Goal: Task Accomplishment & Management: Use online tool/utility

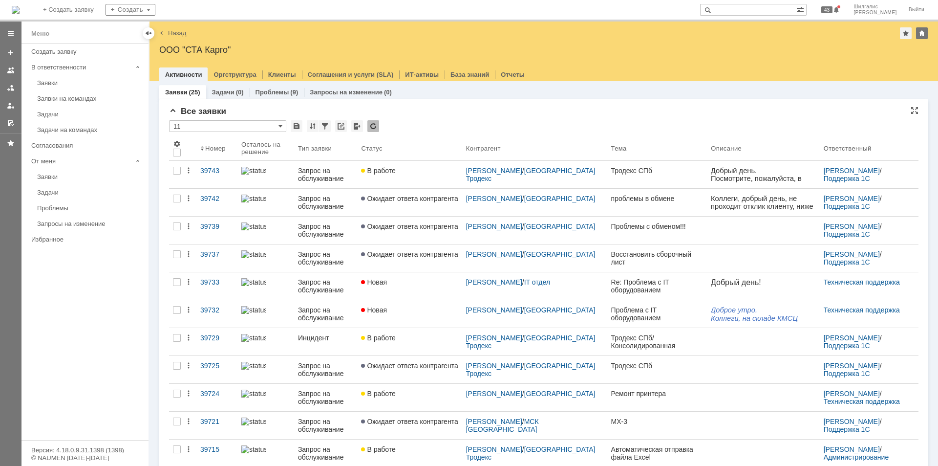
click at [438, 119] on div "Все заявки * 11 Результаты поиска: 1 2 Следующая > Объектов в списке: посчитать…" at bounding box center [543, 423] width 749 height 635
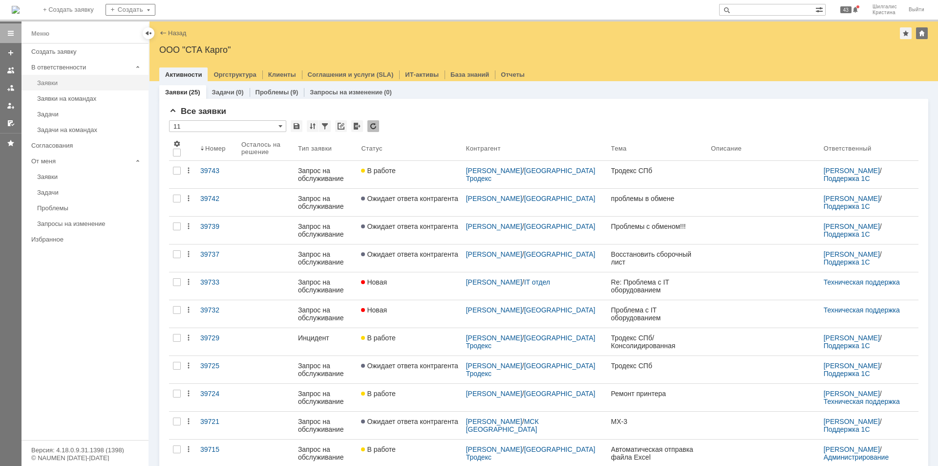
click at [75, 85] on div "Заявки" at bounding box center [90, 82] width 106 height 7
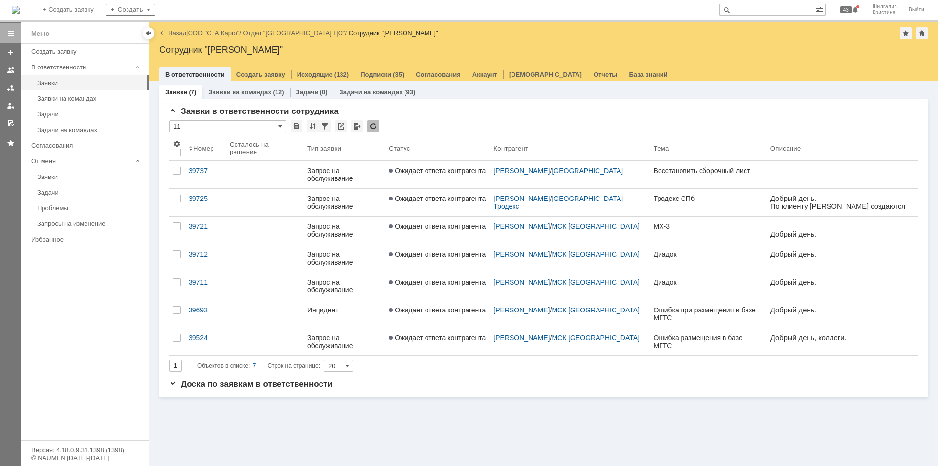
click at [223, 30] on link "ООО "СТА Карго"" at bounding box center [214, 32] width 52 height 7
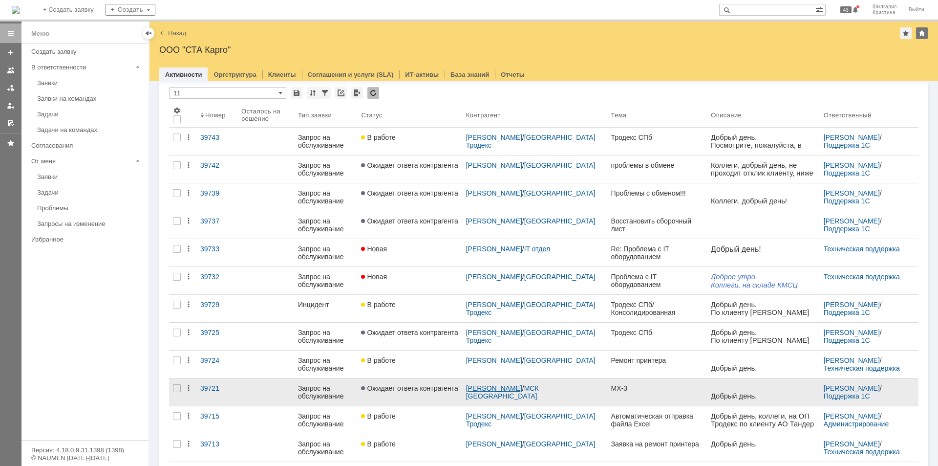
scroll to position [49, 0]
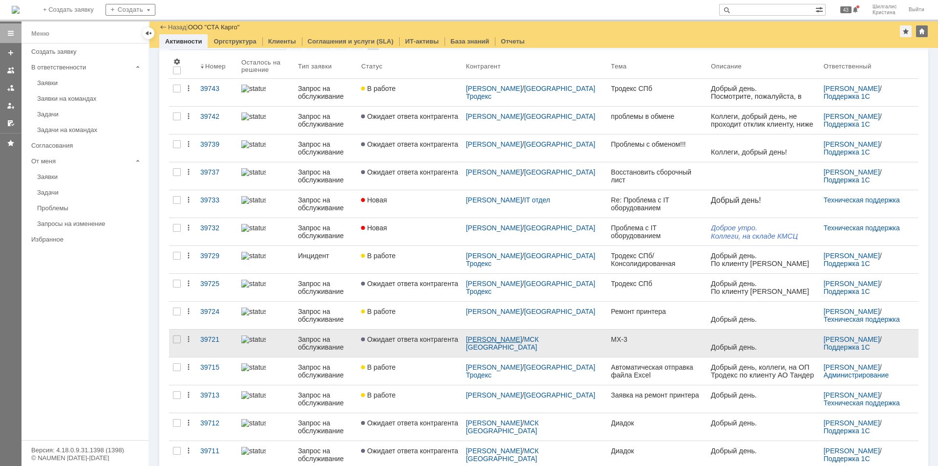
click at [515, 337] on link "[PERSON_NAME]" at bounding box center [494, 339] width 56 height 8
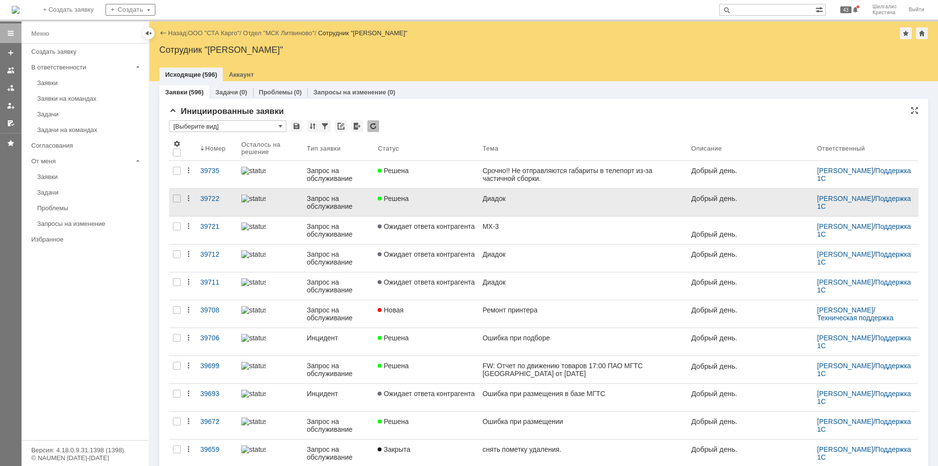
click at [441, 205] on link "Решена" at bounding box center [426, 202] width 105 height 27
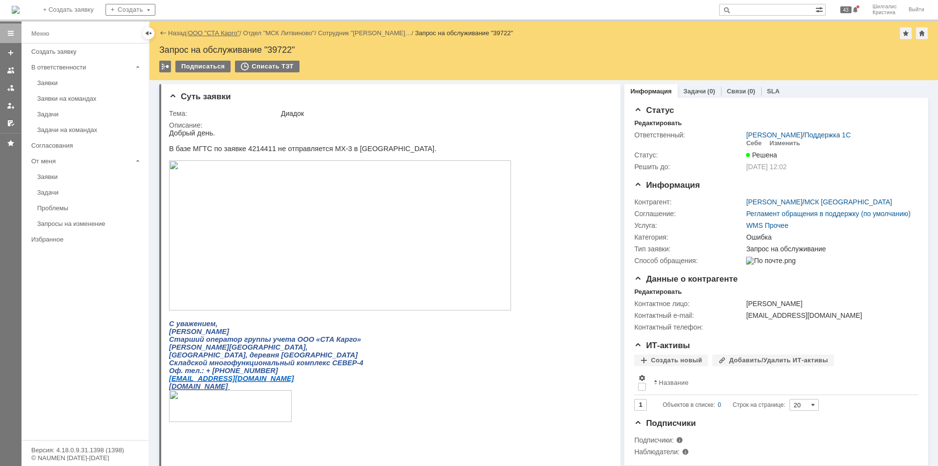
click at [214, 32] on link "ООО "СТА Карго"" at bounding box center [214, 32] width 52 height 7
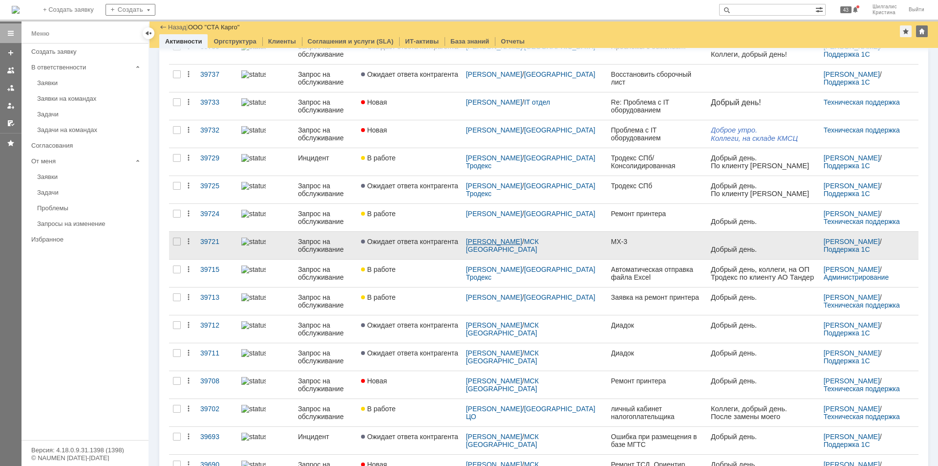
click at [507, 240] on link "[PERSON_NAME]" at bounding box center [494, 241] width 56 height 8
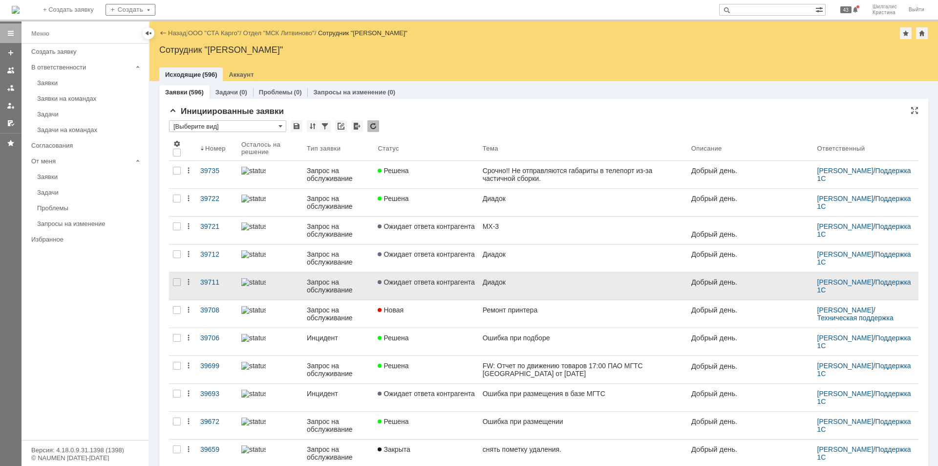
click at [440, 285] on span "Ожидает ответа контрагента" at bounding box center [426, 282] width 97 height 8
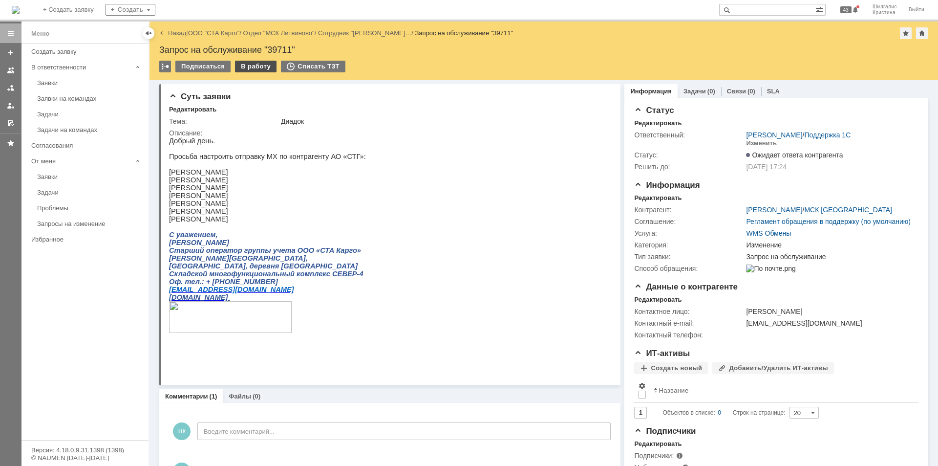
click at [255, 64] on div "В работу" at bounding box center [256, 67] width 42 height 12
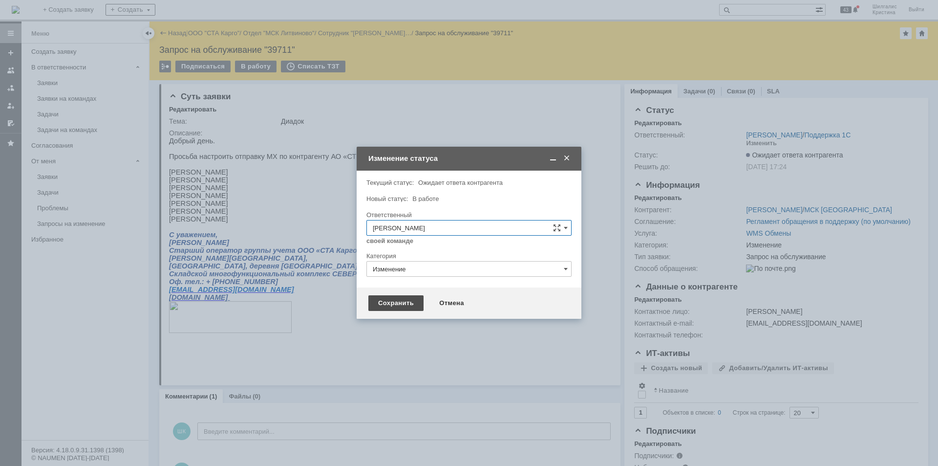
click at [394, 296] on div "Сохранить" at bounding box center [395, 303] width 55 height 16
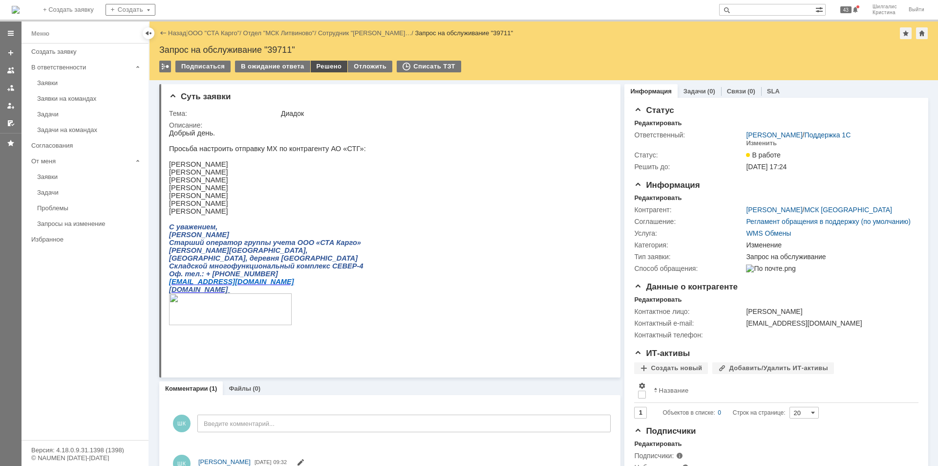
click at [326, 67] on div "Решено" at bounding box center [329, 67] width 37 height 12
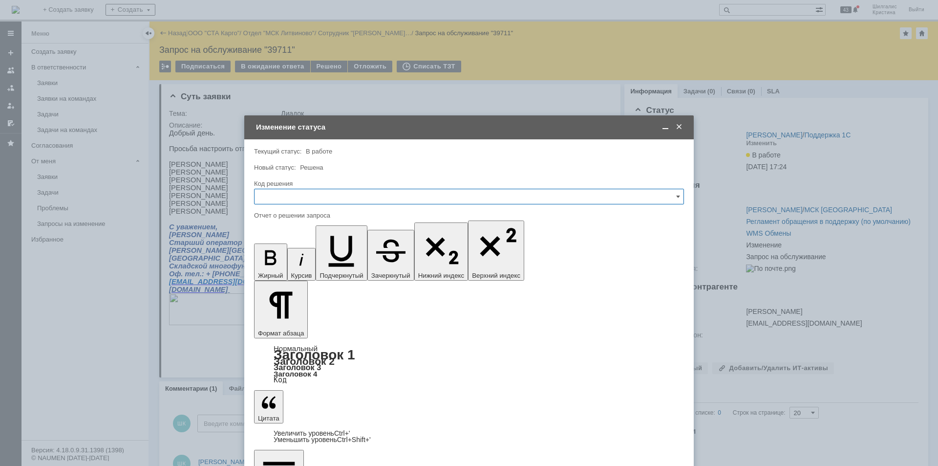
click at [332, 194] on input "text" at bounding box center [469, 197] width 430 height 16
click at [304, 323] on span "Решено" at bounding box center [468, 327] width 417 height 8
type input "Решено"
drag, startPoint x: 268, startPoint y: 2837, endPoint x: 564, endPoint y: 3061, distance: 371.0
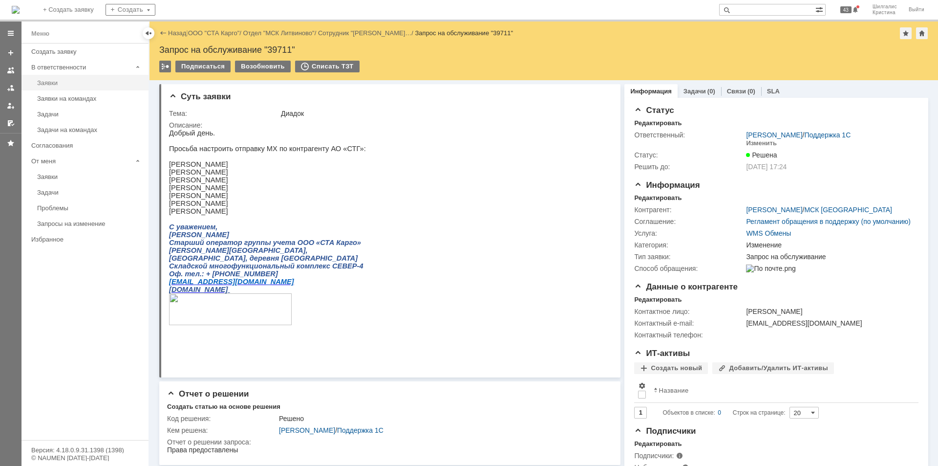
click at [67, 83] on div "Заявки" at bounding box center [90, 82] width 106 height 7
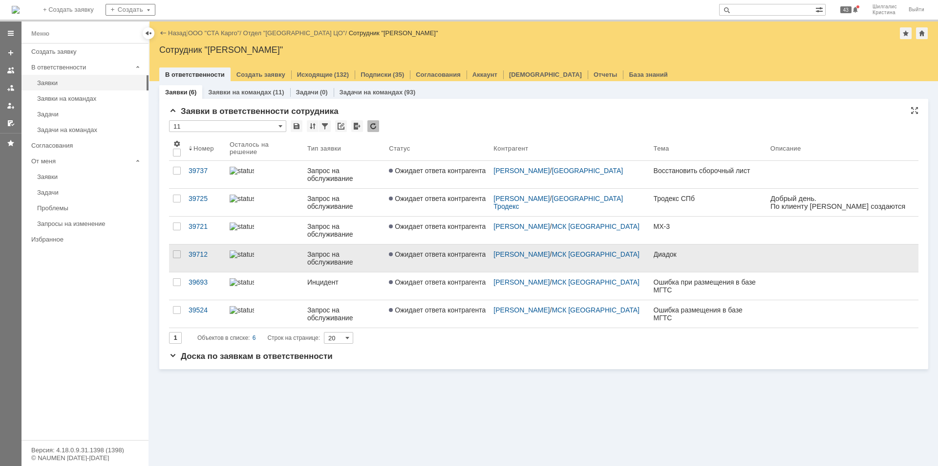
click at [417, 262] on link "Ожидает ответа контрагента" at bounding box center [437, 257] width 105 height 27
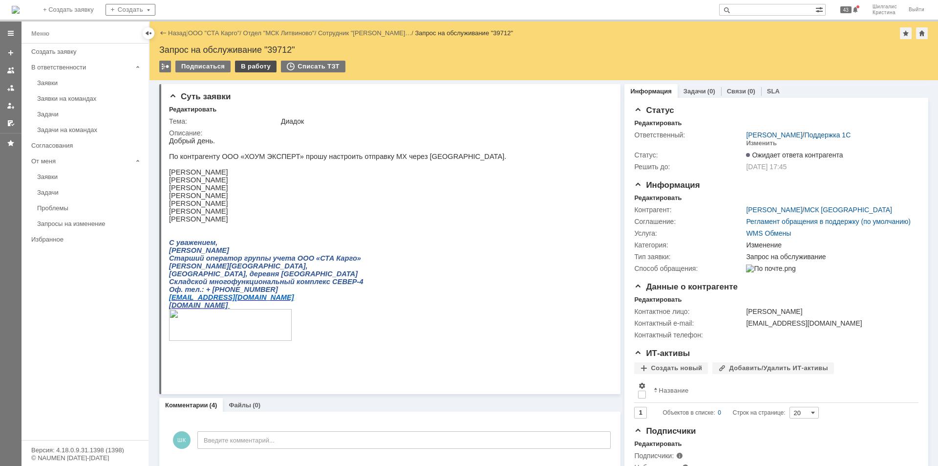
click at [256, 66] on div "В работу" at bounding box center [256, 67] width 42 height 12
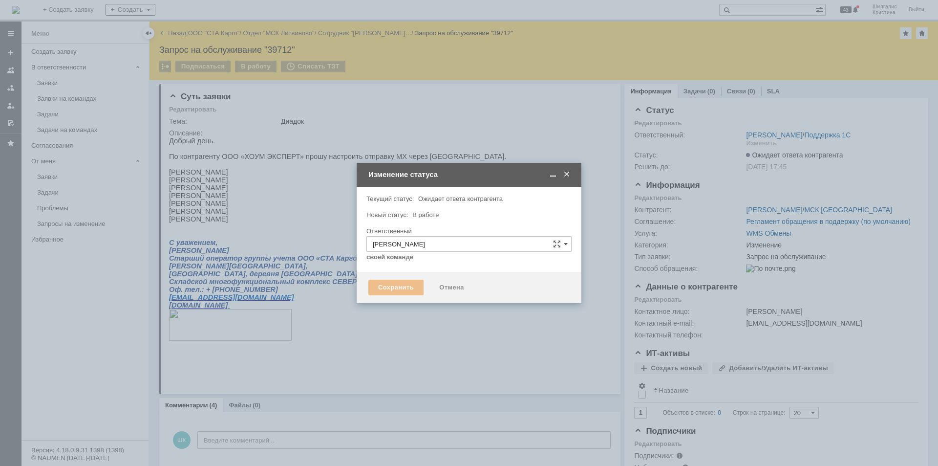
type input "Изменение"
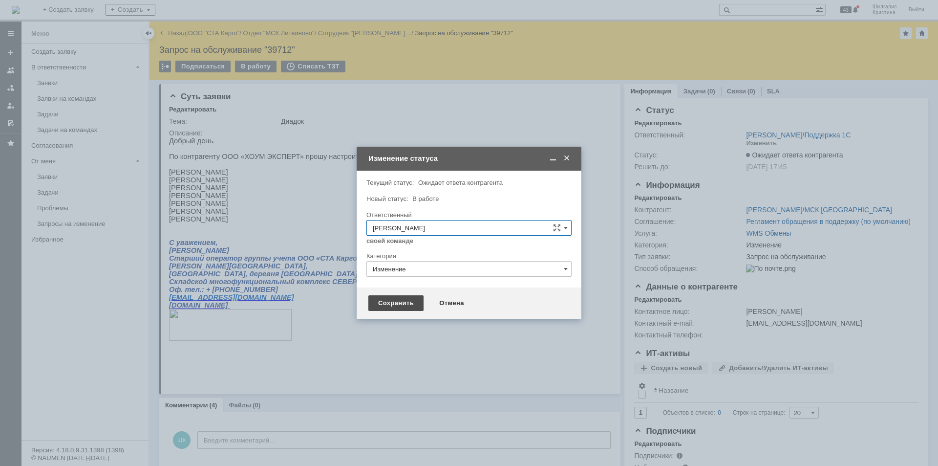
click at [402, 297] on div "Сохранить" at bounding box center [395, 303] width 55 height 16
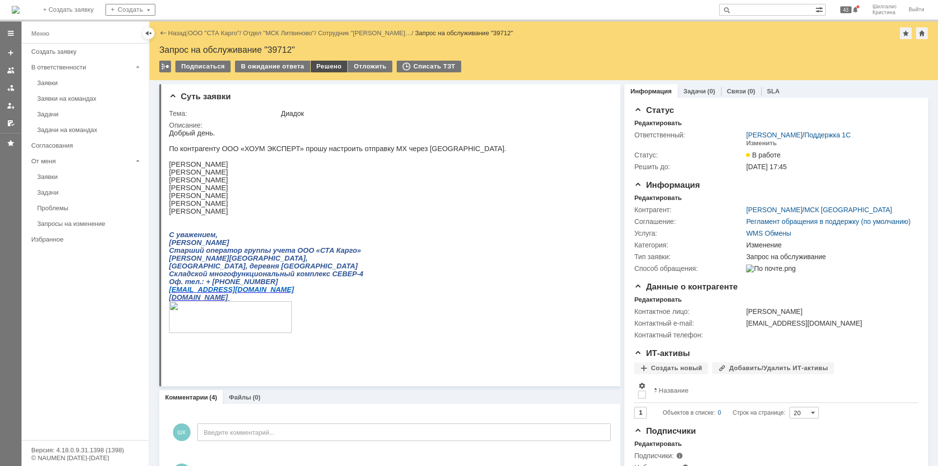
click at [322, 65] on div "Решено" at bounding box center [329, 67] width 37 height 12
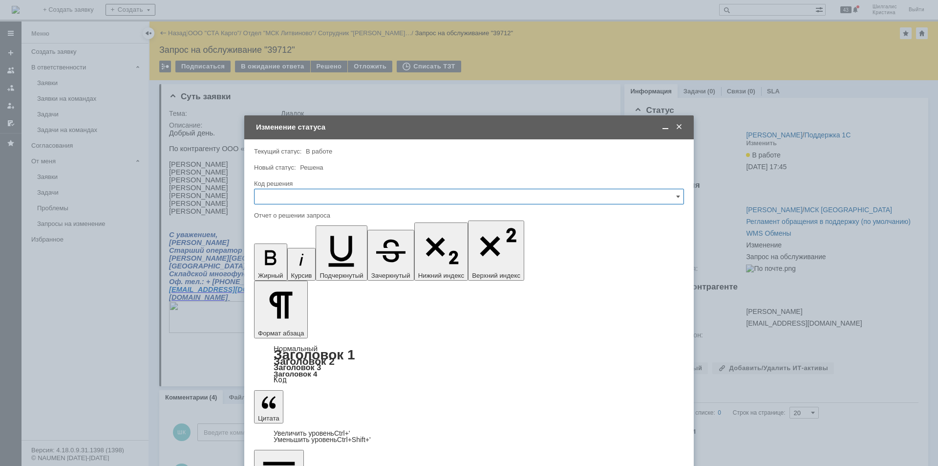
click at [343, 195] on input "text" at bounding box center [469, 197] width 430 height 16
click at [276, 325] on span "Решено" at bounding box center [468, 327] width 417 height 8
type input "Решено"
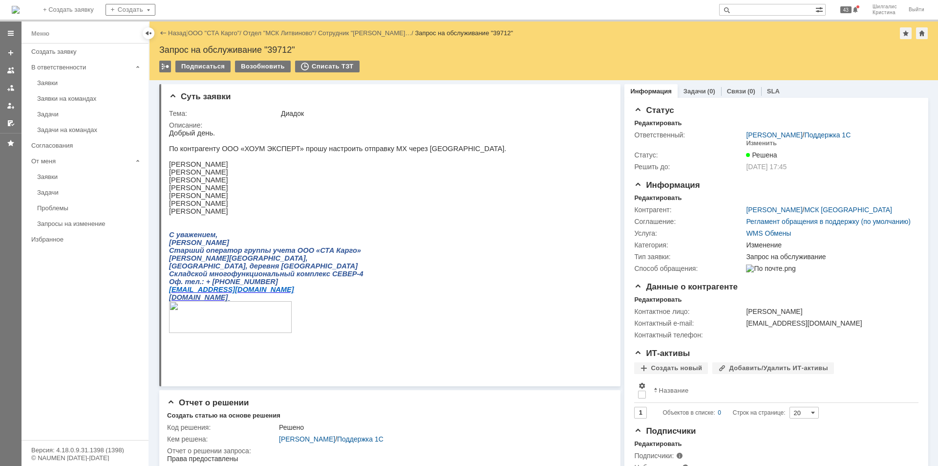
click at [63, 81] on div "Заявки" at bounding box center [90, 82] width 106 height 7
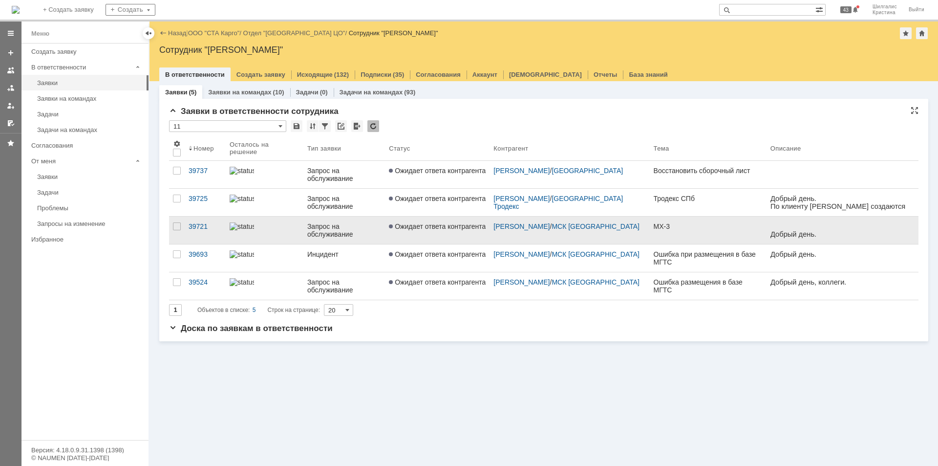
click at [434, 234] on link "Ожидает ответа контрагента" at bounding box center [437, 229] width 105 height 27
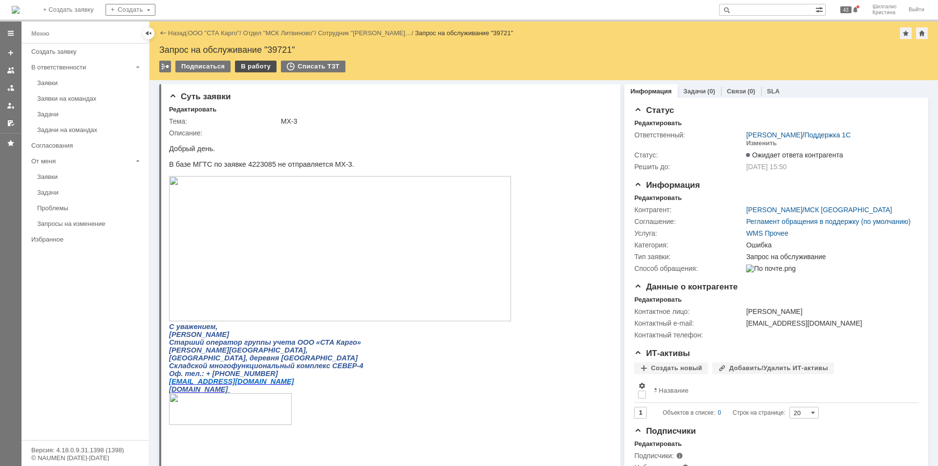
click at [253, 69] on div "В работу" at bounding box center [256, 67] width 42 height 12
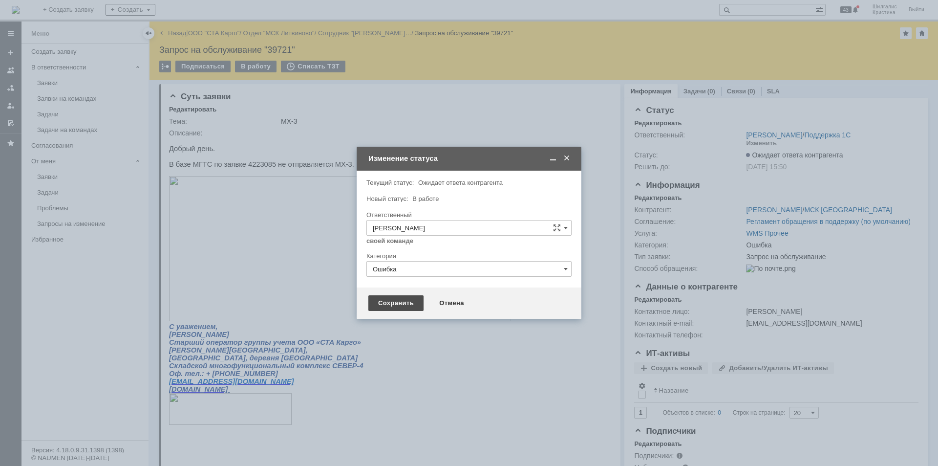
click at [388, 298] on div "Сохранить" at bounding box center [395, 303] width 55 height 16
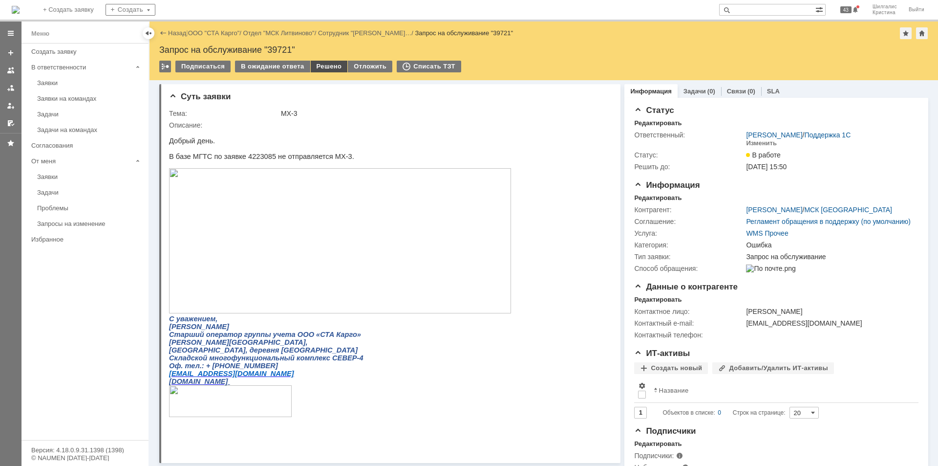
click at [316, 67] on div "Решено" at bounding box center [329, 67] width 37 height 12
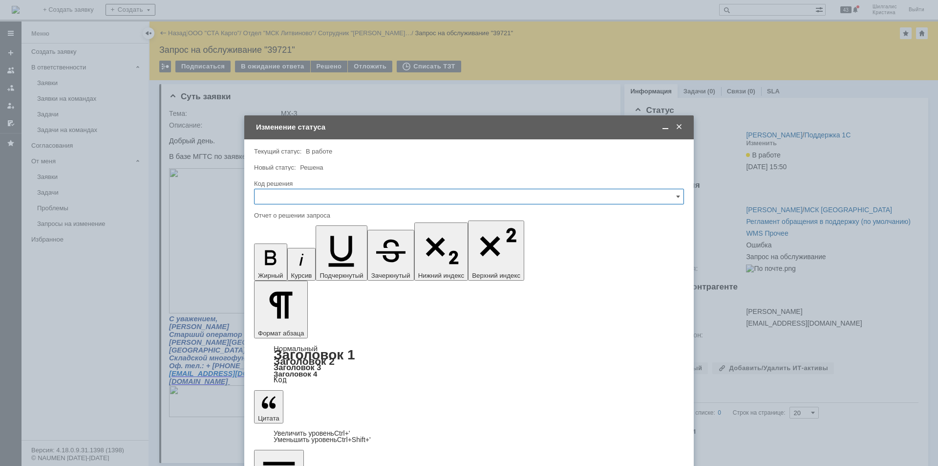
click at [348, 200] on input "text" at bounding box center [469, 197] width 430 height 16
click at [298, 327] on span "Решено" at bounding box center [468, 327] width 417 height 8
type input "Решено"
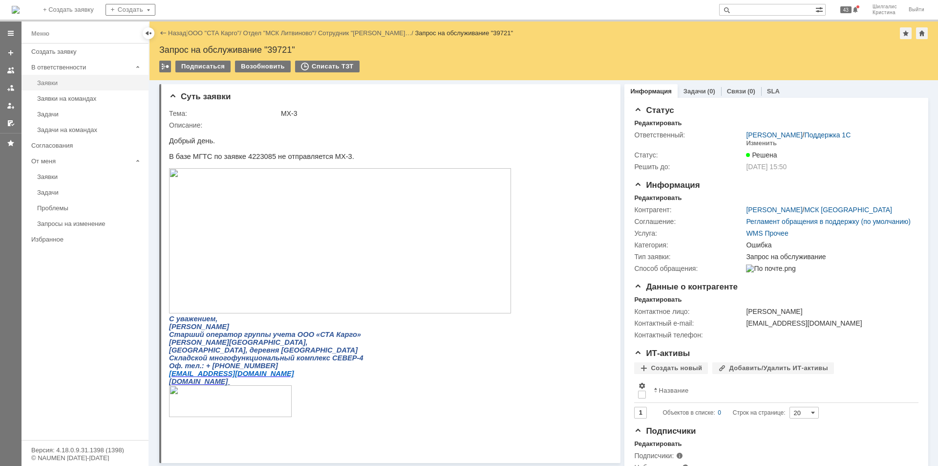
click at [74, 83] on div "Заявки" at bounding box center [90, 82] width 106 height 7
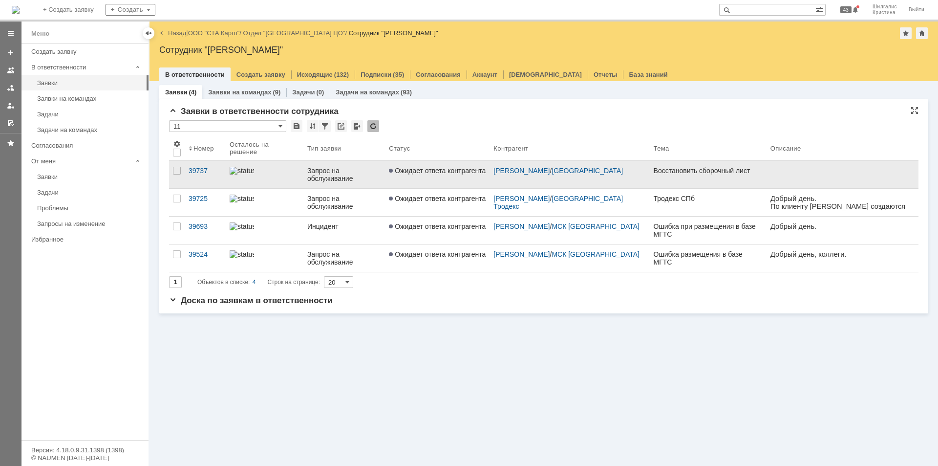
click at [443, 173] on span "Ожидает ответа контрагента" at bounding box center [437, 171] width 97 height 8
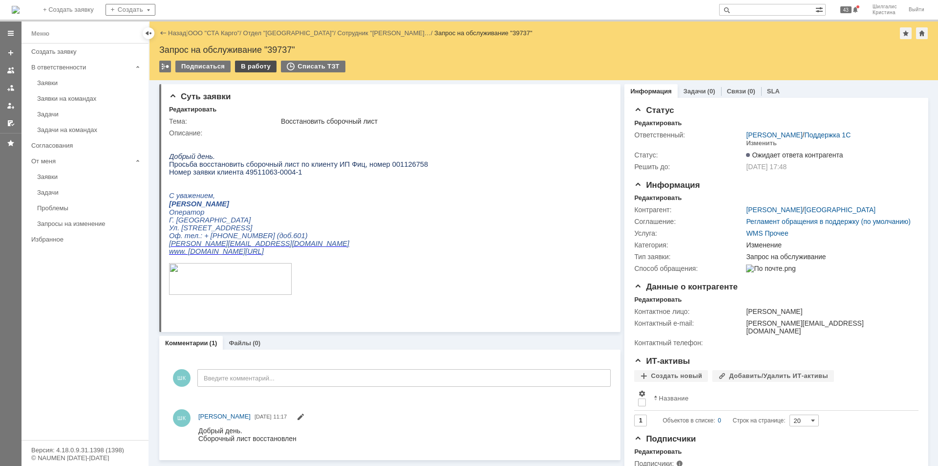
click at [247, 70] on div "В работу" at bounding box center [256, 67] width 42 height 12
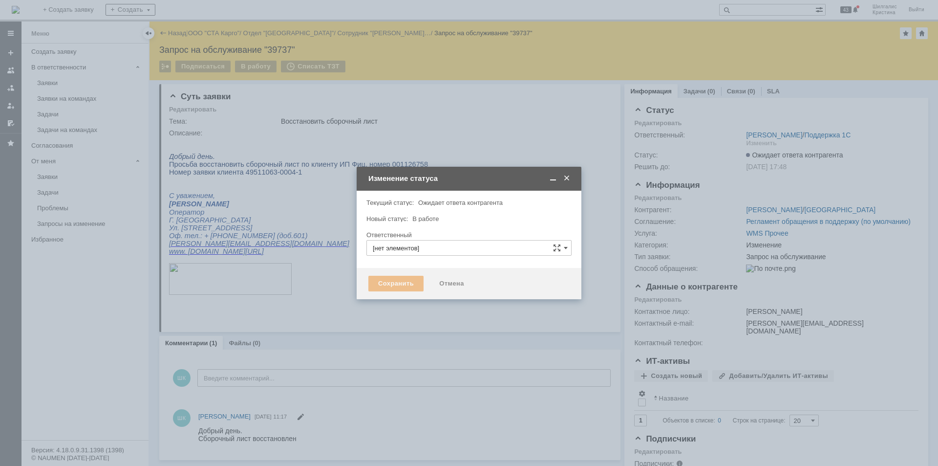
type input "[PERSON_NAME]"
type input "Изменение"
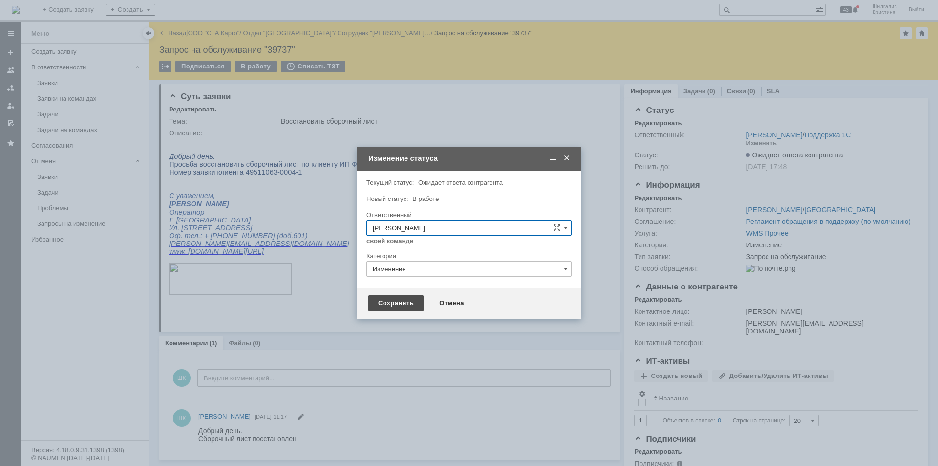
click at [387, 306] on div "Сохранить" at bounding box center [395, 303] width 55 height 16
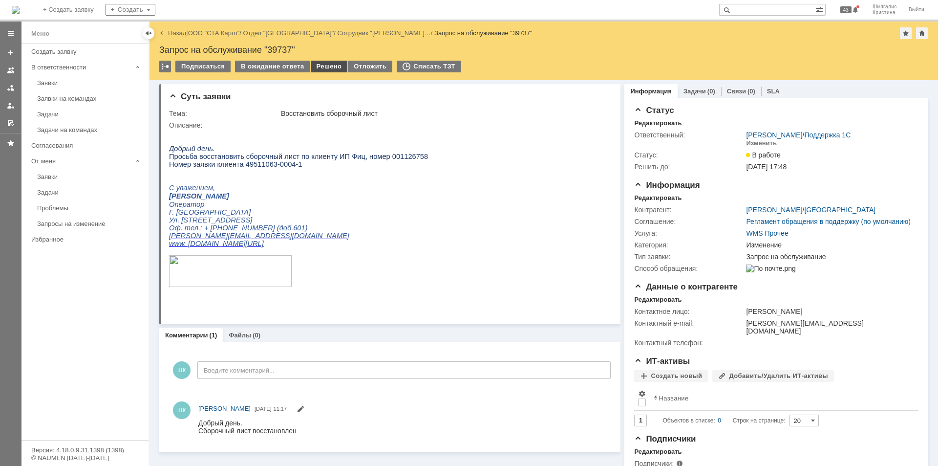
click at [323, 63] on div "Решено" at bounding box center [329, 67] width 37 height 12
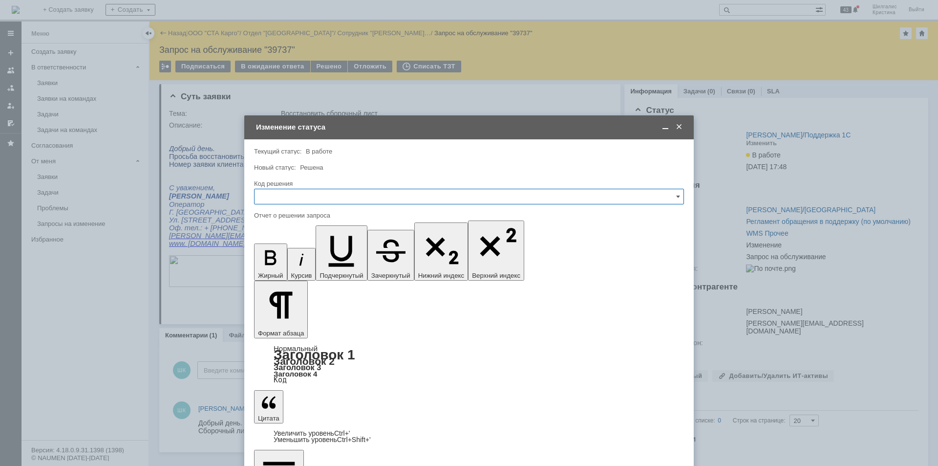
click at [317, 191] on input "text" at bounding box center [469, 197] width 430 height 16
click at [289, 327] on span "Решено" at bounding box center [468, 327] width 417 height 8
type input "Решено"
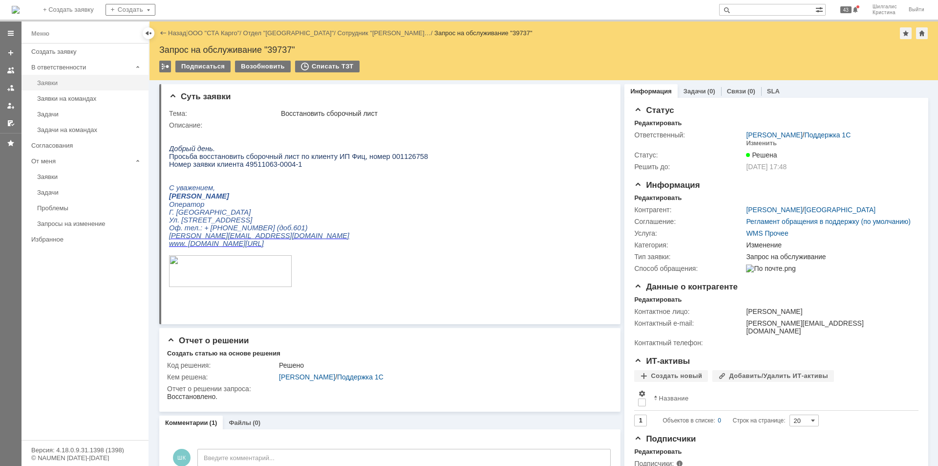
click at [55, 81] on div "Заявки" at bounding box center [90, 82] width 106 height 7
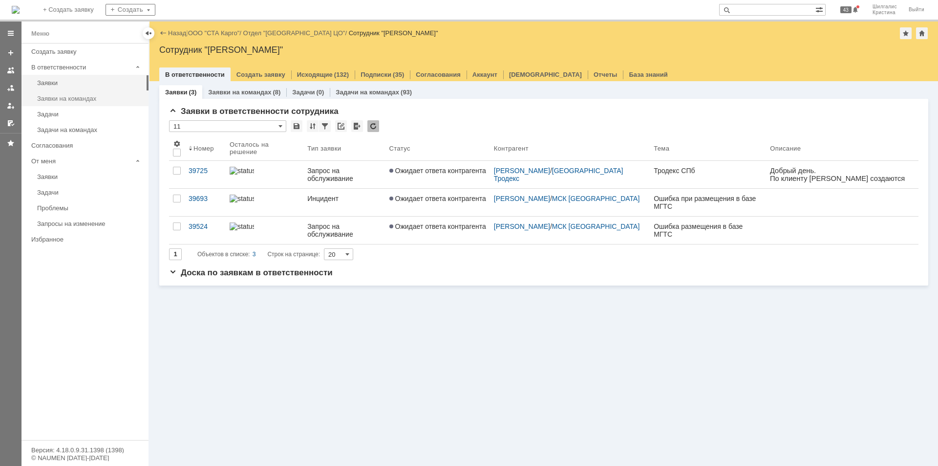
click at [94, 100] on div "Заявки на командах" at bounding box center [90, 98] width 106 height 7
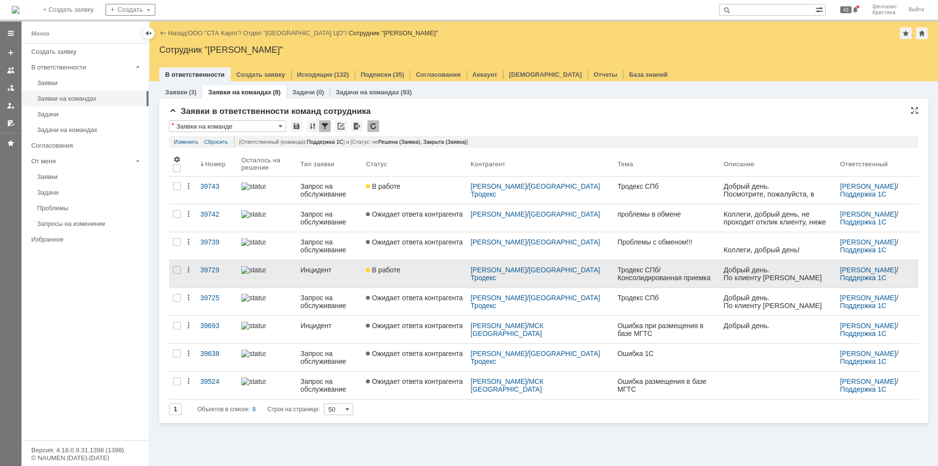
click at [408, 276] on link "В работе" at bounding box center [414, 273] width 105 height 27
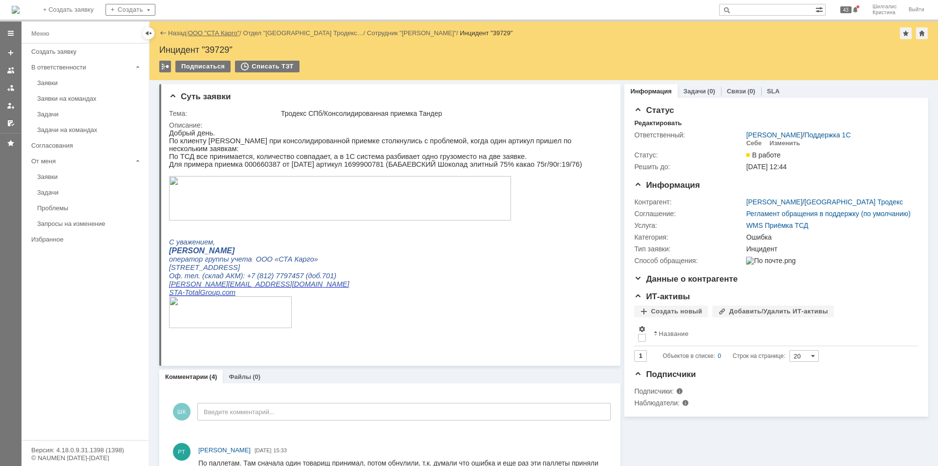
click at [208, 31] on link "ООО "СТА Карго"" at bounding box center [214, 32] width 52 height 7
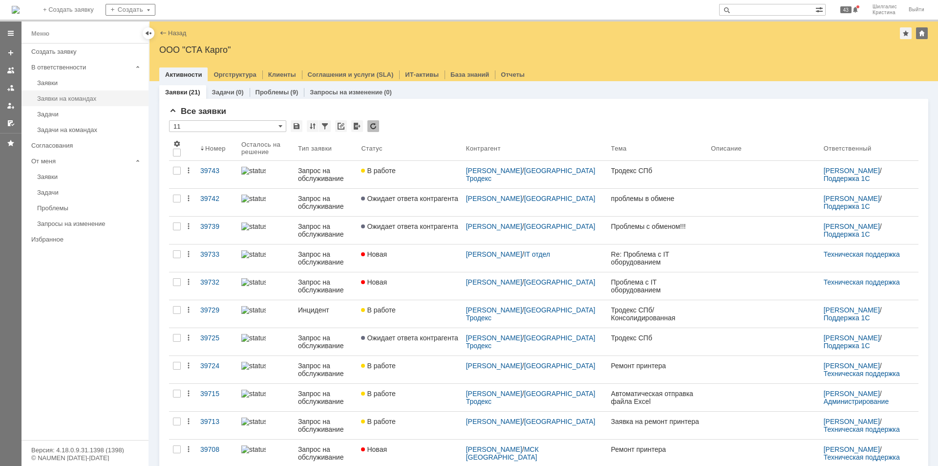
click at [77, 99] on div "Заявки на командах" at bounding box center [90, 98] width 106 height 7
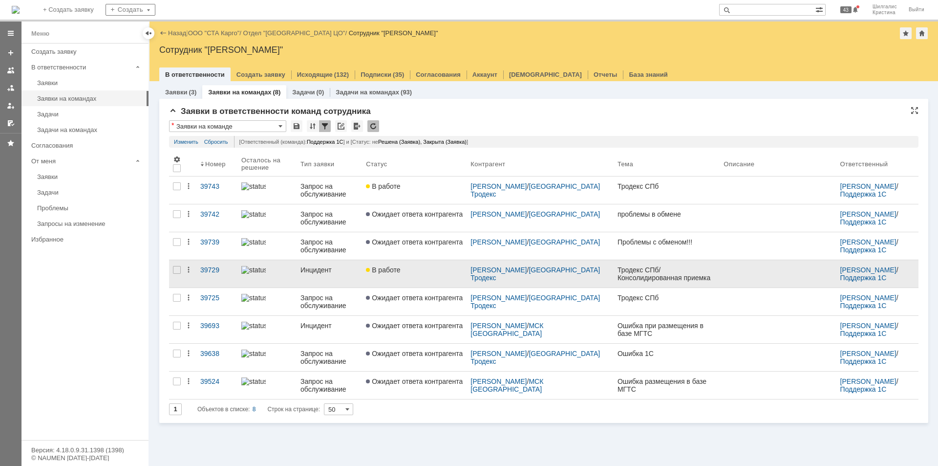
click at [442, 271] on div "В работе" at bounding box center [414, 270] width 97 height 8
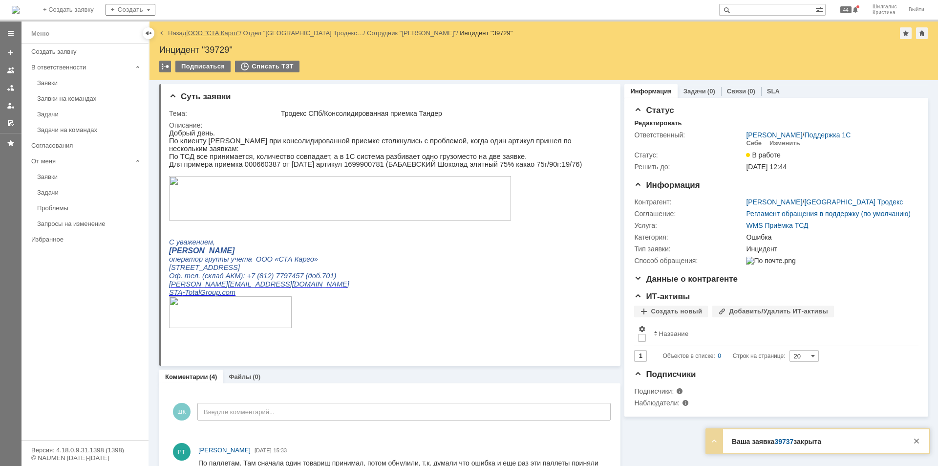
click at [213, 30] on link "ООО "СТА Карго"" at bounding box center [214, 32] width 52 height 7
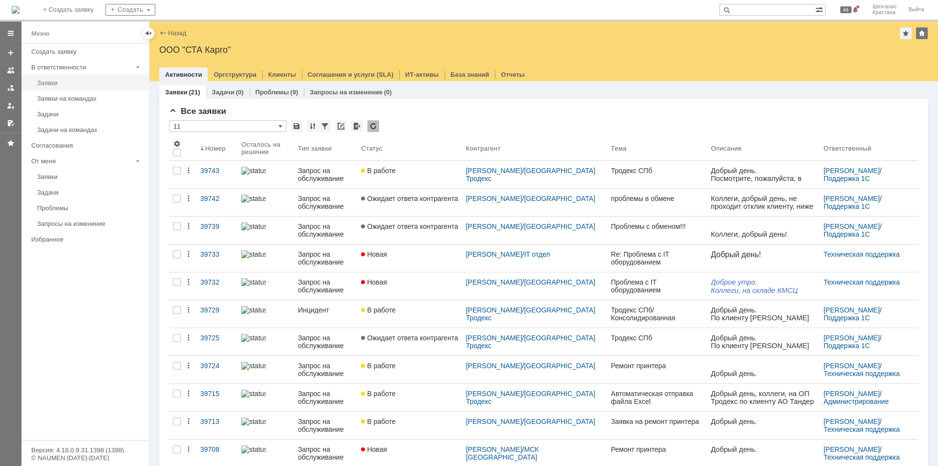
click at [42, 84] on div "Заявки" at bounding box center [90, 82] width 106 height 7
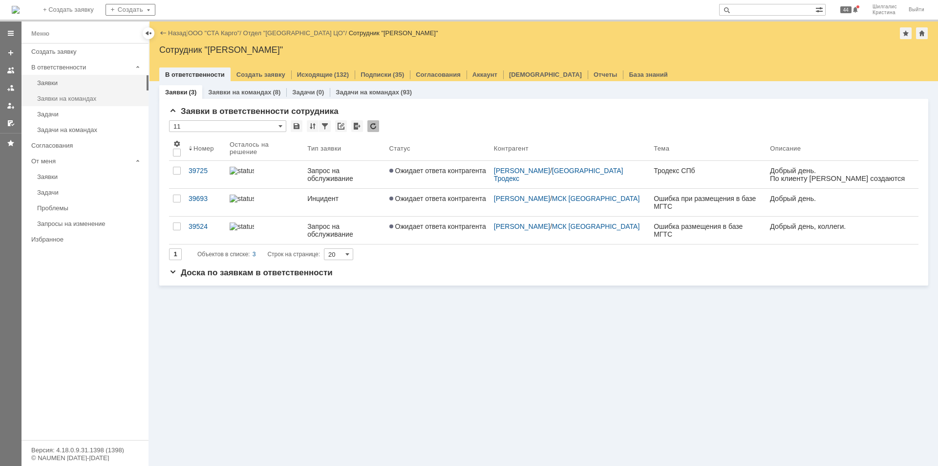
click at [88, 102] on link "Заявки на командах" at bounding box center [89, 98] width 113 height 15
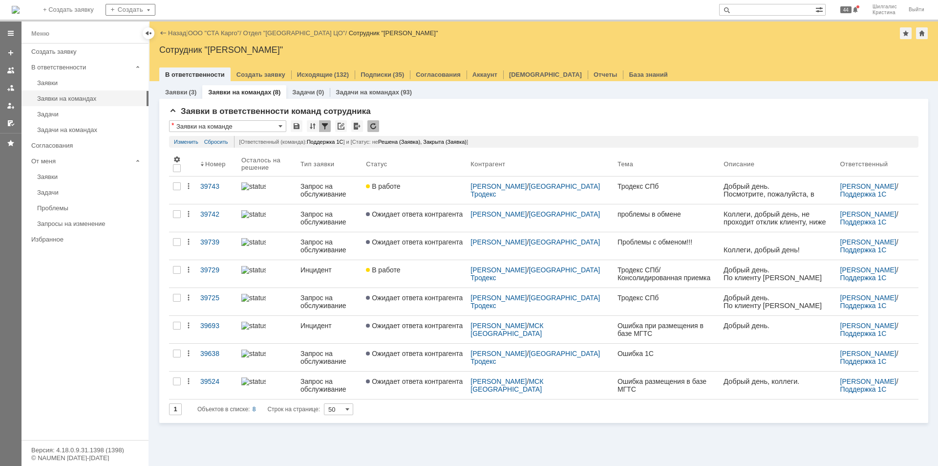
click at [212, 31] on link "ООО "СТА Карго"" at bounding box center [214, 32] width 52 height 7
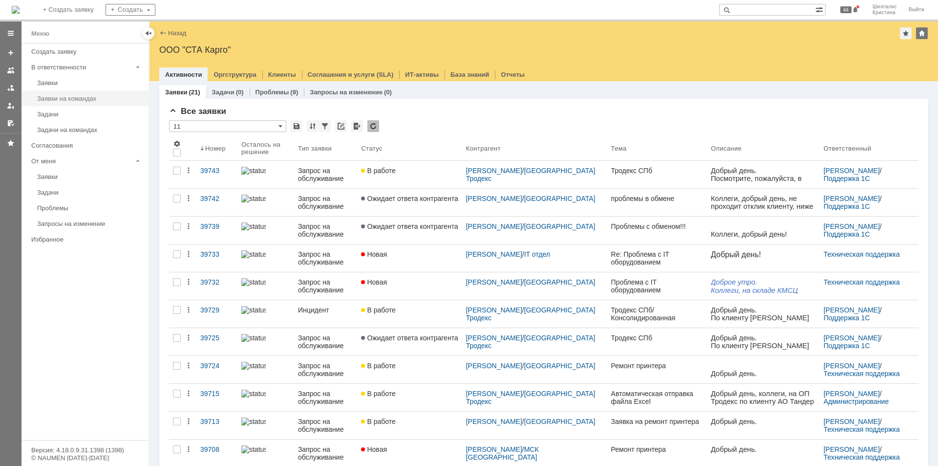
click at [85, 102] on div "Заявки на командах" at bounding box center [90, 98] width 106 height 7
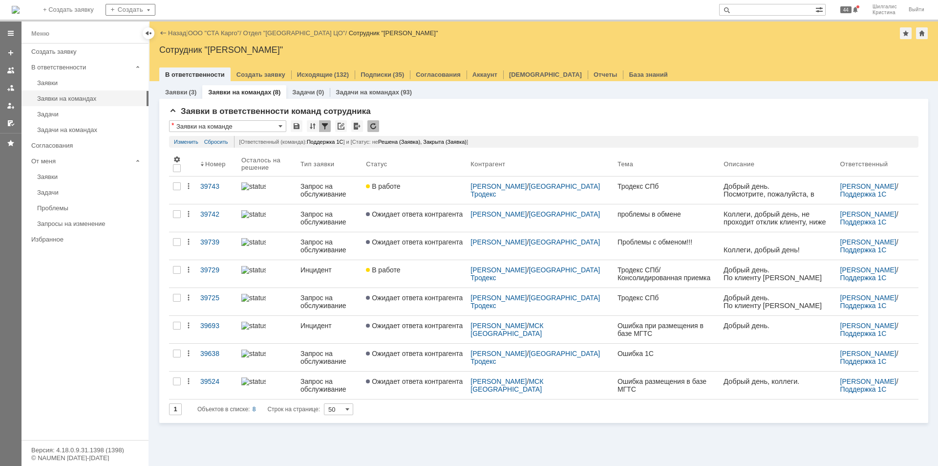
click at [217, 31] on link "ООО "СТА Карго"" at bounding box center [214, 32] width 52 height 7
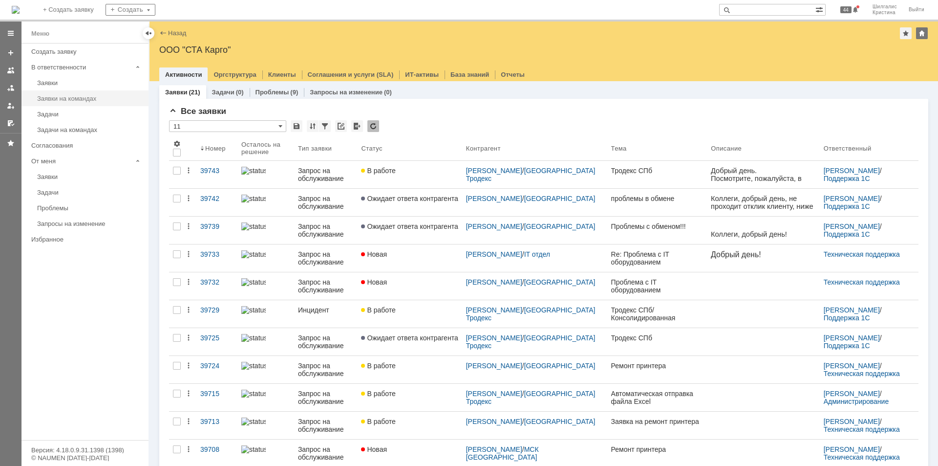
click at [74, 99] on div "Заявки на командах" at bounding box center [90, 98] width 106 height 7
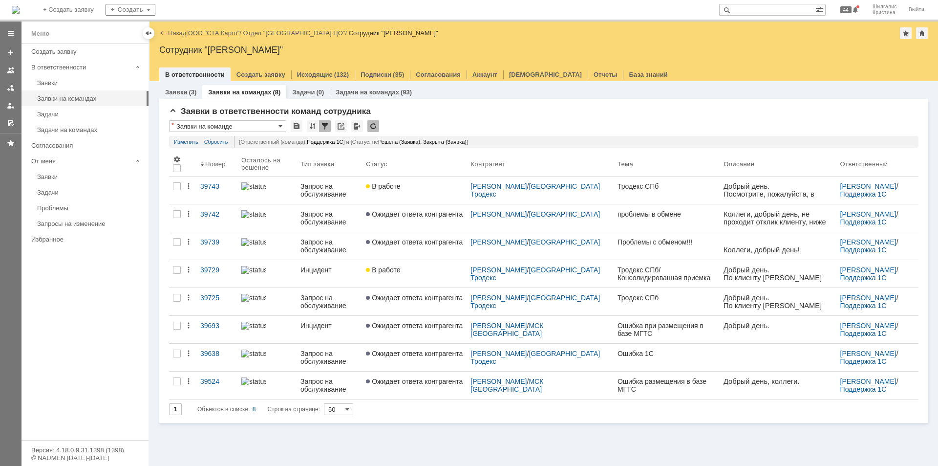
click at [210, 30] on div "Назад | ООО "СТА Карго" / Отдел "Санкт-Петербург ЦО" / Сотрудник "Шилгалис Крис…" at bounding box center [543, 33] width 769 height 12
click at [213, 34] on link "ООО "СТА Карго"" at bounding box center [214, 32] width 52 height 7
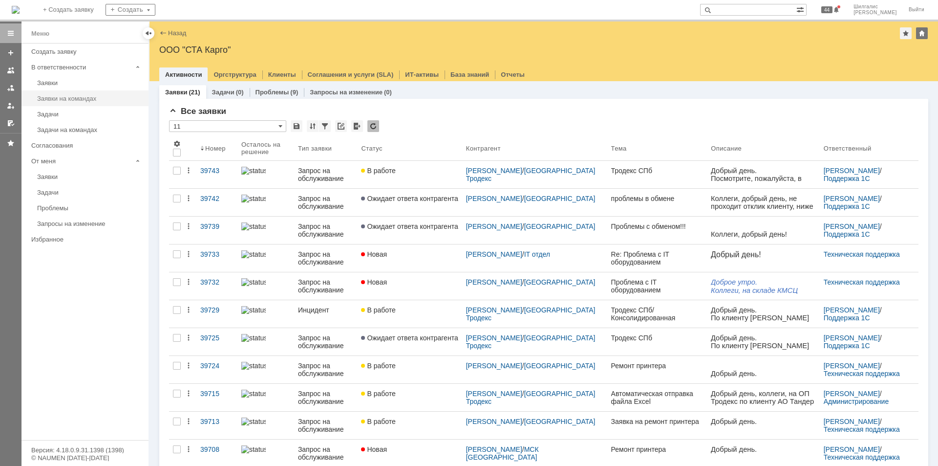
click at [80, 96] on div "Заявки на командах" at bounding box center [90, 98] width 106 height 7
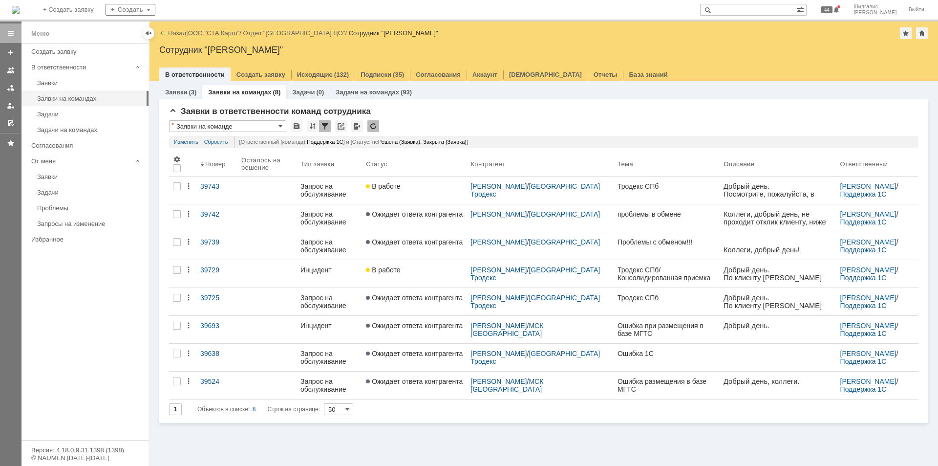
click at [219, 34] on link "ООО "СТА Карго"" at bounding box center [214, 32] width 52 height 7
